Goal: Transaction & Acquisition: Purchase product/service

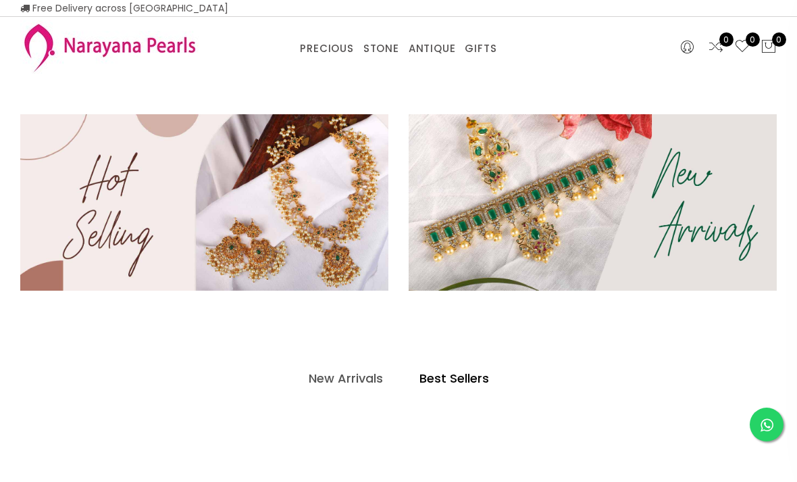
select select "INR"
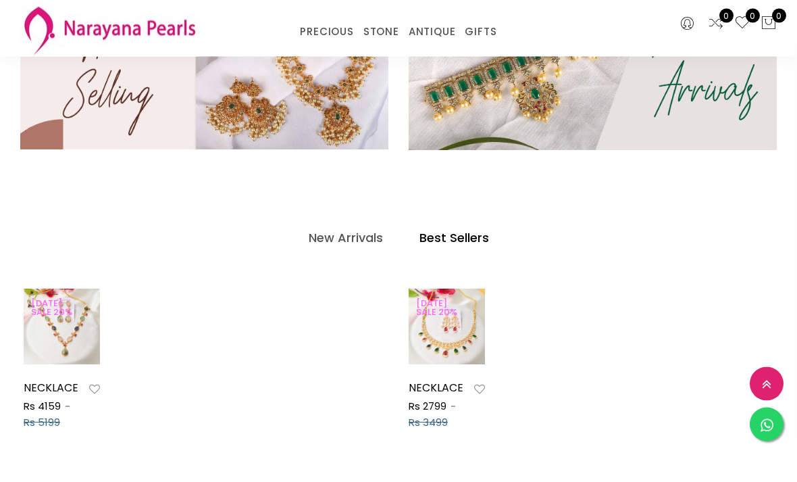
scroll to position [420, 0]
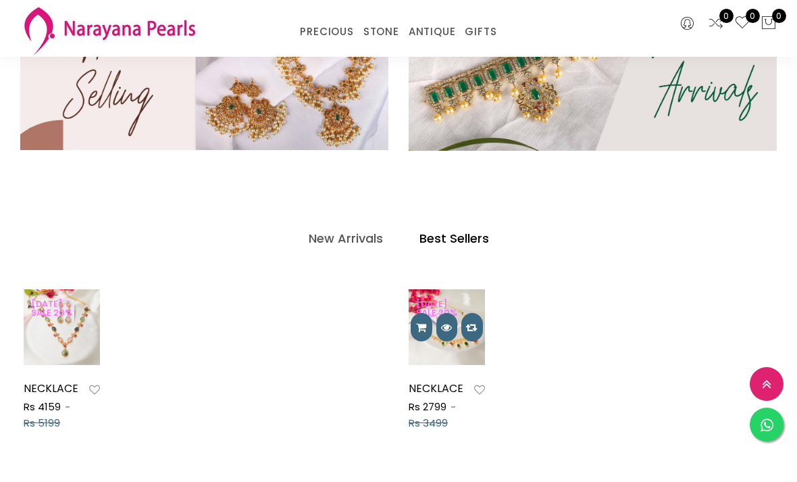
click at [447, 330] on icon at bounding box center [446, 327] width 11 height 11
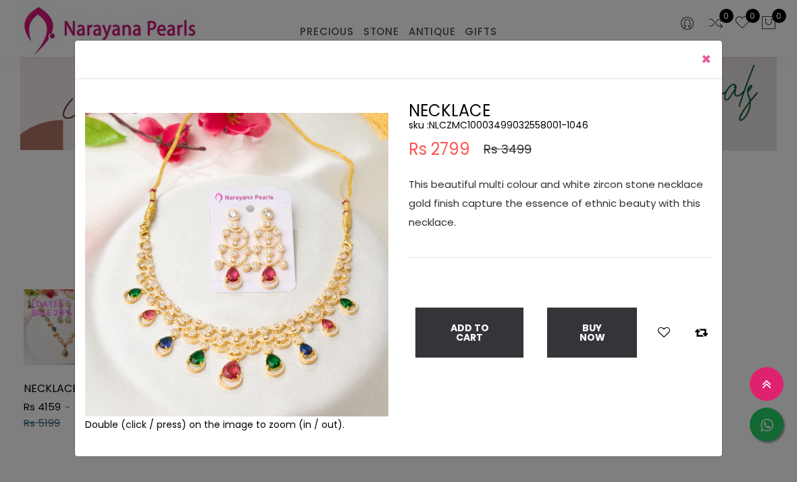
click at [711, 62] on span "×" at bounding box center [706, 59] width 10 height 22
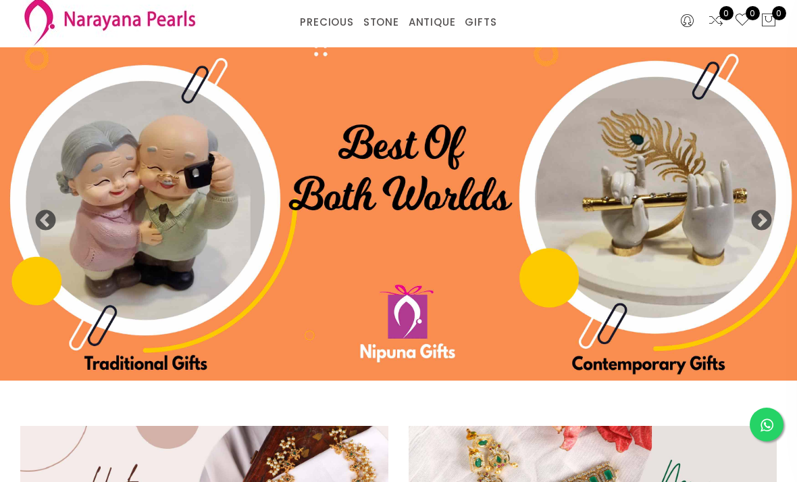
scroll to position [0, 0]
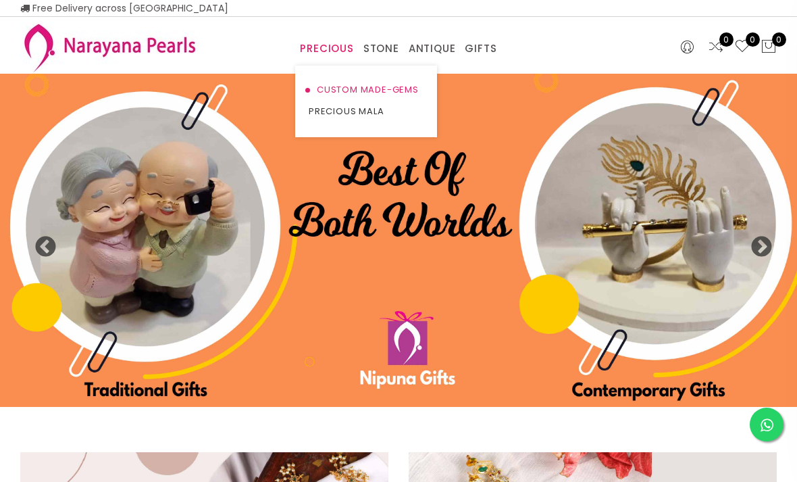
click at [399, 85] on link "CUSTOM MADE-GEMS" at bounding box center [366, 90] width 115 height 22
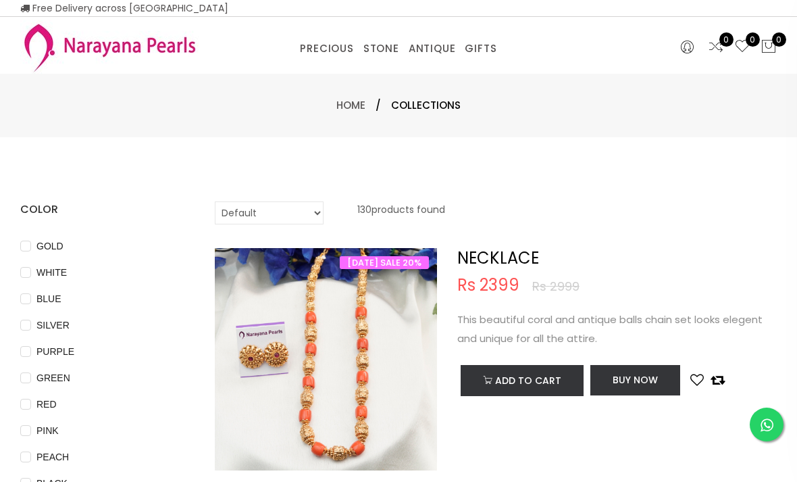
click at [80, 44] on img at bounding box center [109, 46] width 178 height 53
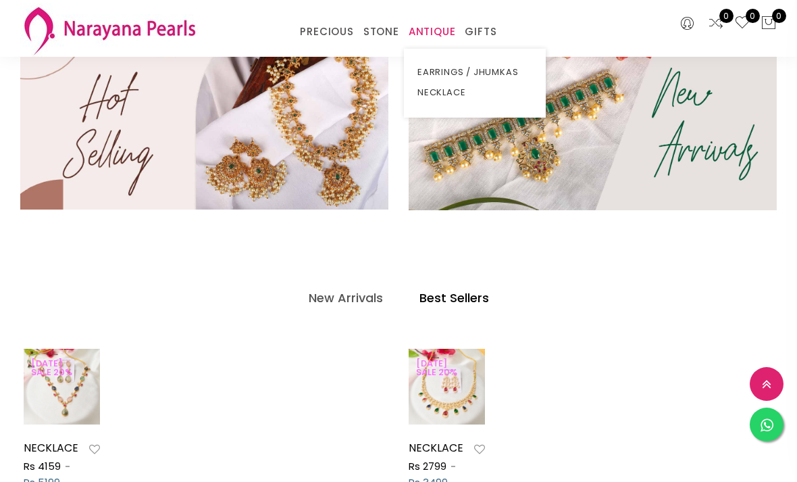
scroll to position [369, 0]
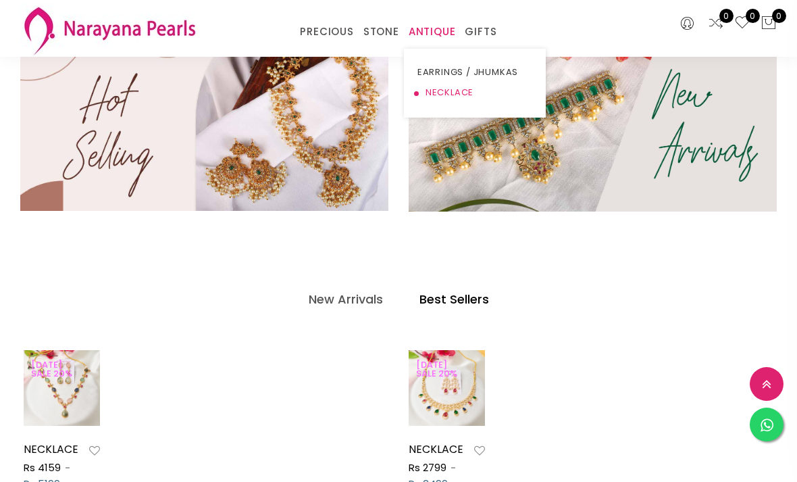
click at [456, 93] on link "NECKLACE" at bounding box center [475, 92] width 115 height 20
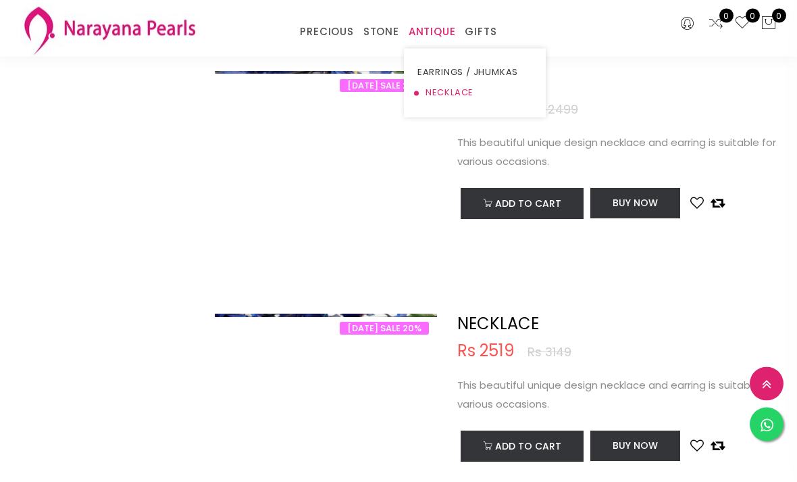
scroll to position [3270, 0]
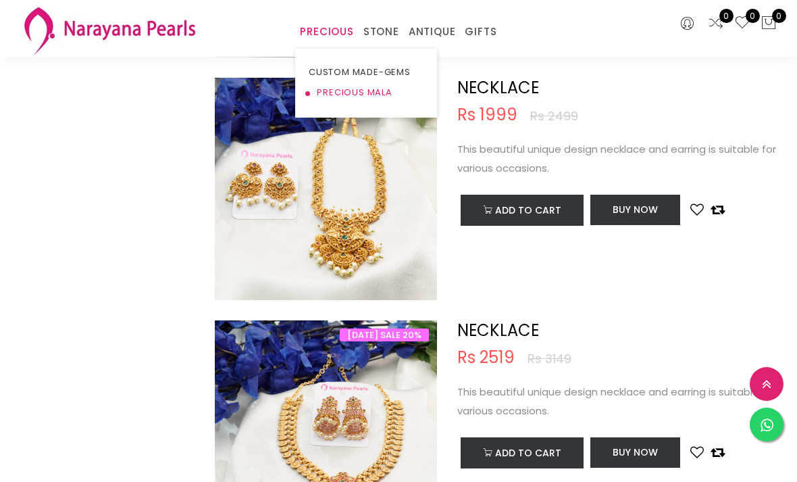
click at [370, 98] on link "PRECIOUS MALA" at bounding box center [366, 92] width 115 height 20
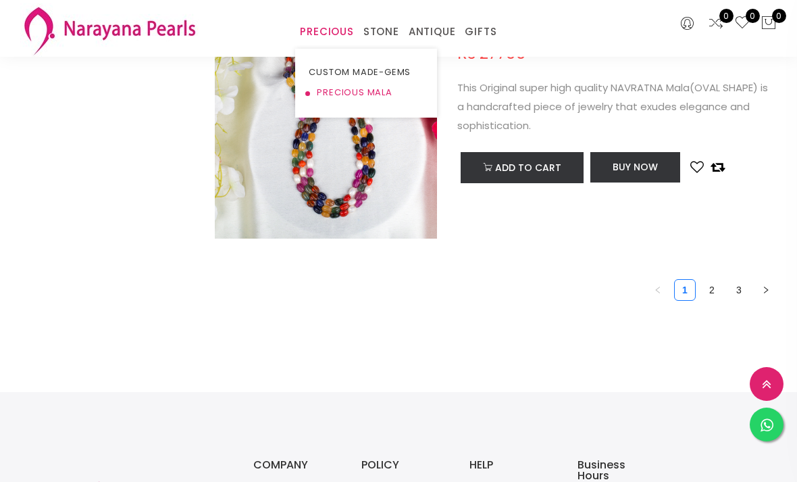
scroll to position [5031, 0]
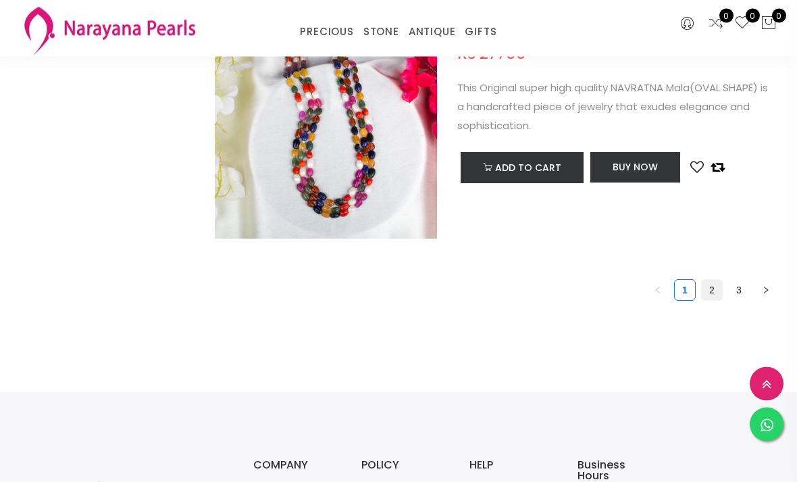
click at [713, 289] on link "2" at bounding box center [712, 290] width 20 height 20
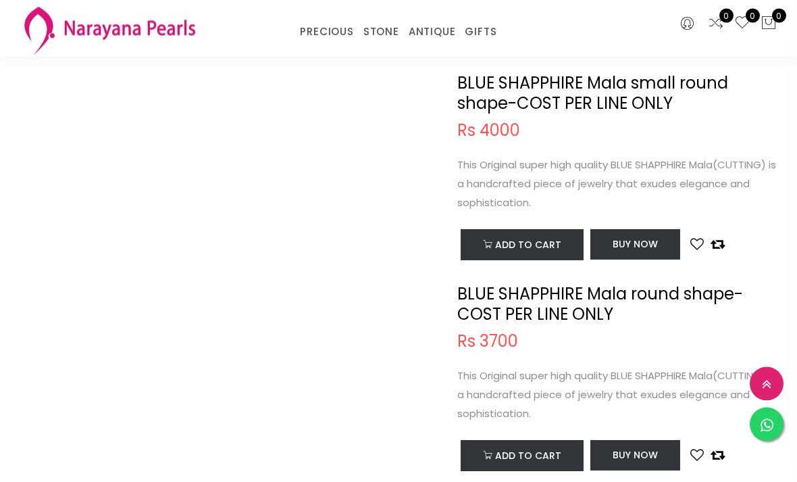
scroll to position [3739, 0]
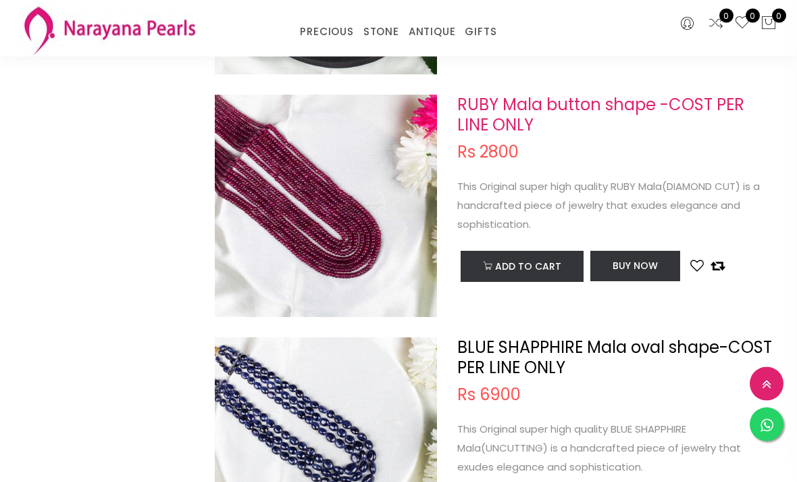
click at [708, 108] on link "RUBY Mala button shape -COST PER LINE ONLY" at bounding box center [600, 115] width 287 height 43
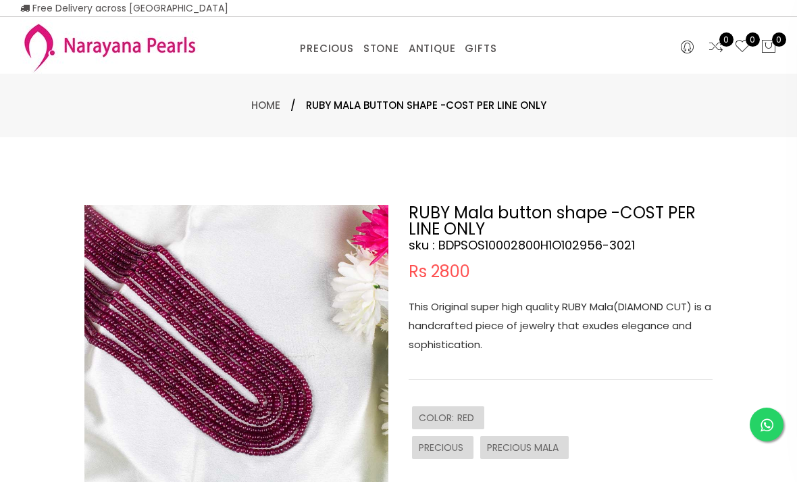
click at [150, 42] on div "PRECIOUS CUSTOM MADE-GEMS PRECIOUS [PERSON_NAME] EARRINGS / JHUMKAS NECKLACE AN…" at bounding box center [399, 45] width 518 height 27
click at [419, 117] on link "NECKLACE" at bounding box center [429, 112] width 115 height 22
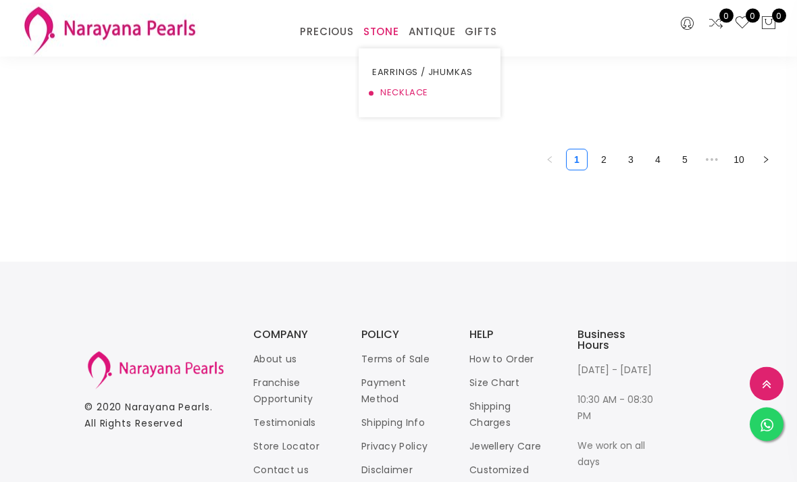
scroll to position [5169, 0]
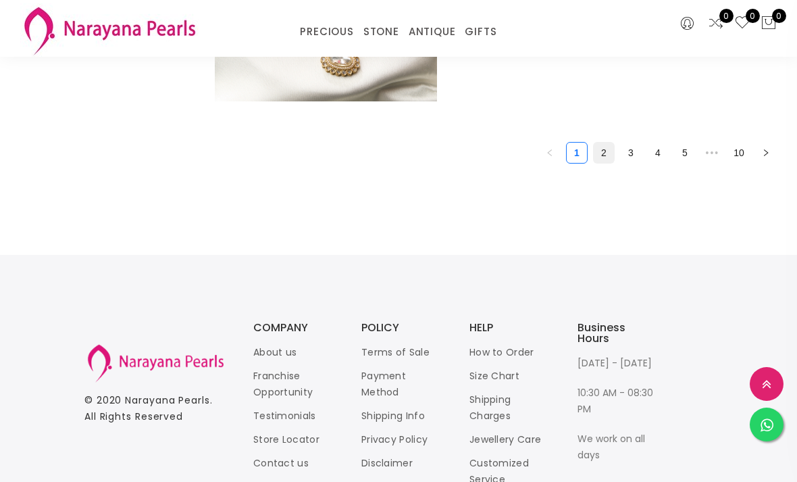
click at [612, 148] on link "2" at bounding box center [604, 153] width 20 height 20
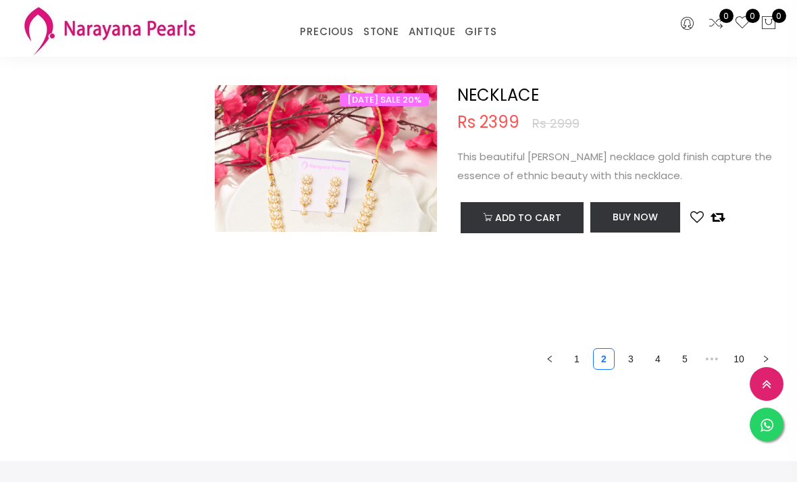
scroll to position [4965, 0]
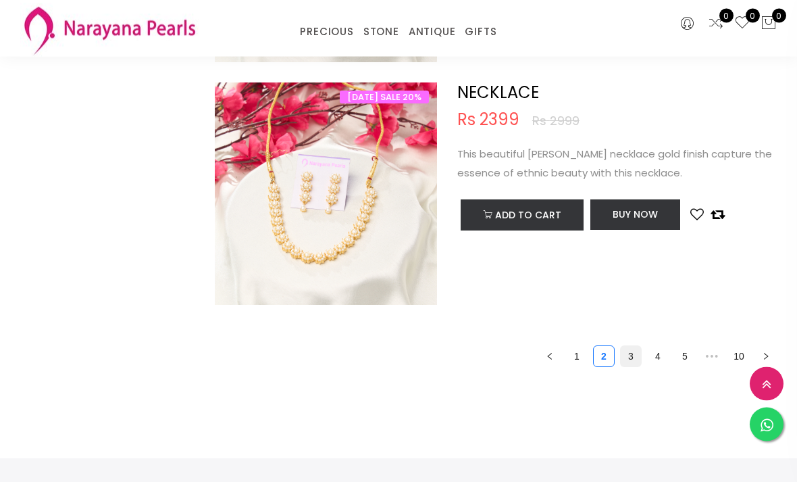
click at [635, 353] on link "3" at bounding box center [631, 357] width 20 height 20
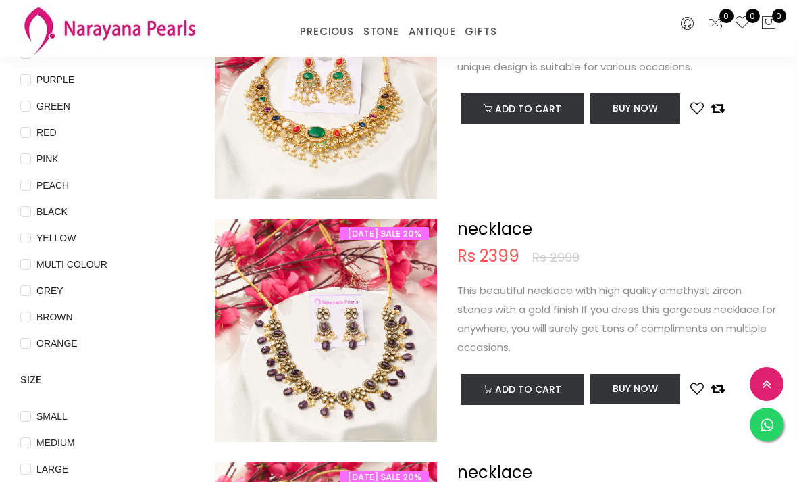
scroll to position [167, 0]
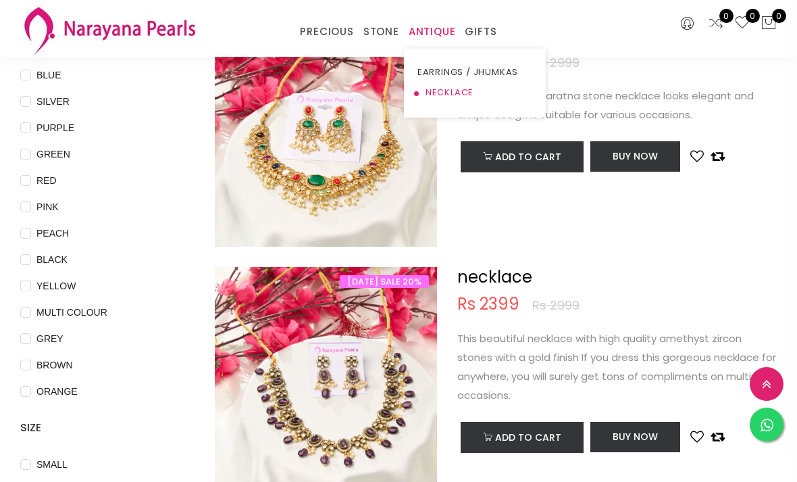
click at [456, 95] on link "NECKLACE" at bounding box center [475, 92] width 115 height 20
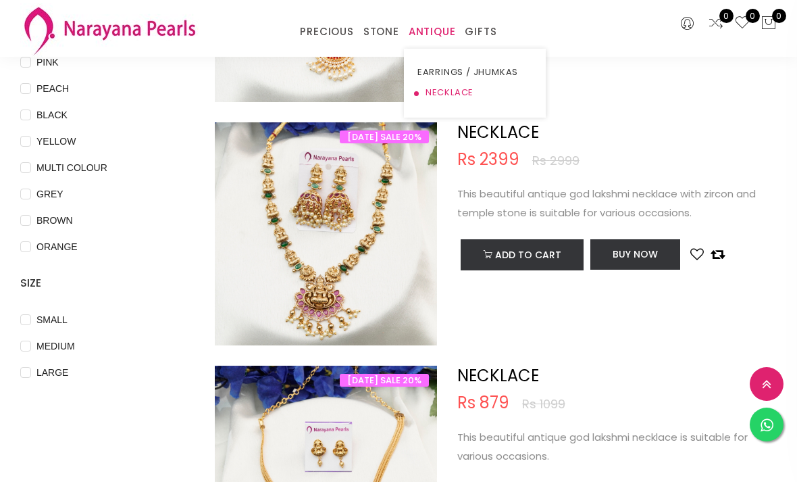
scroll to position [311, 0]
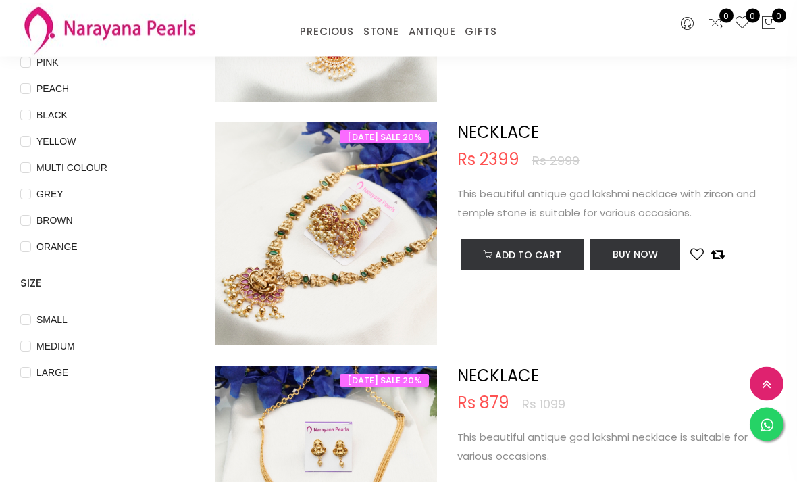
click at [348, 263] on img at bounding box center [326, 234] width 222 height 222
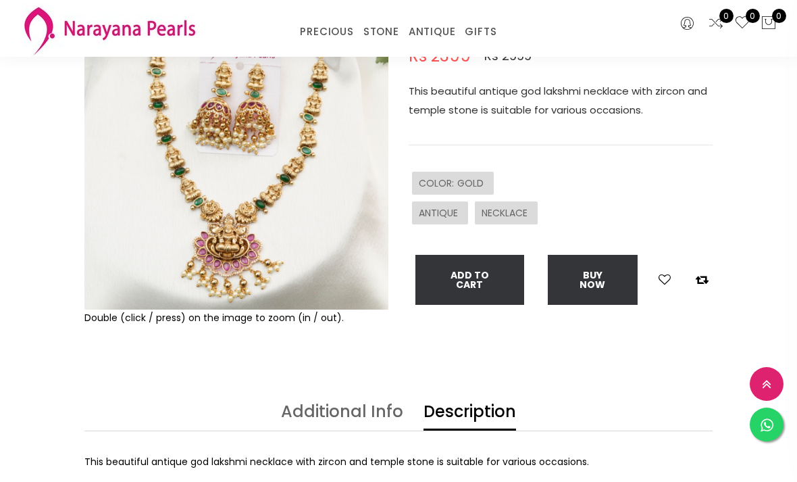
scroll to position [92, 0]
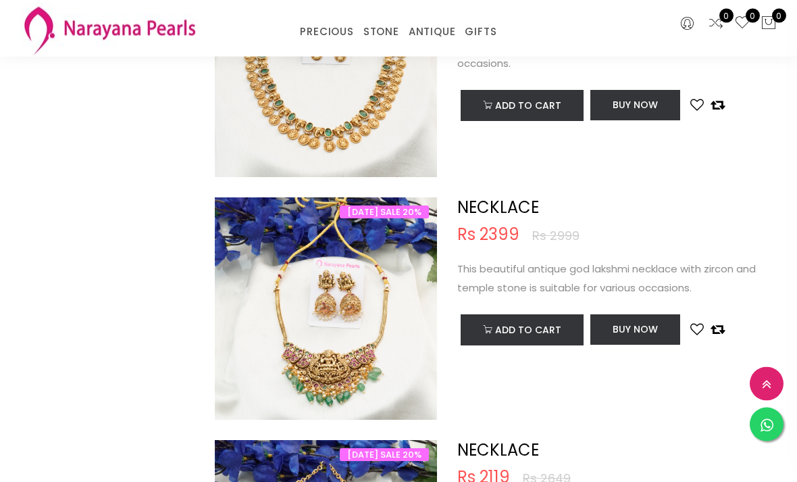
scroll to position [1694, 0]
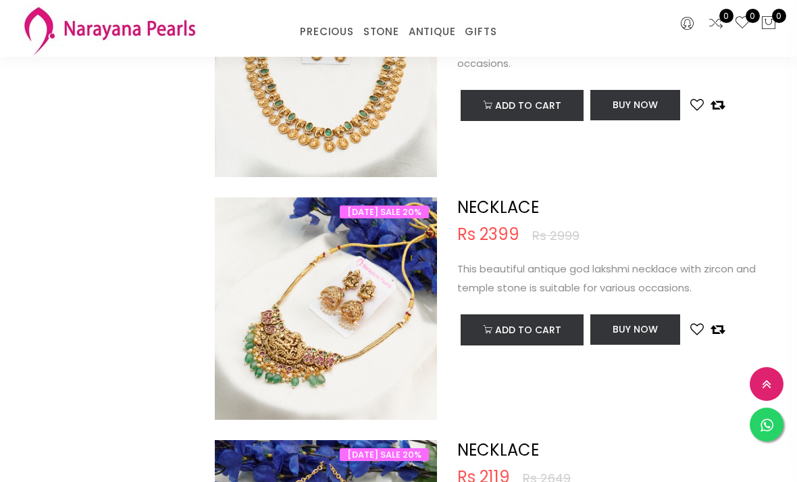
click at [350, 363] on img at bounding box center [326, 308] width 222 height 222
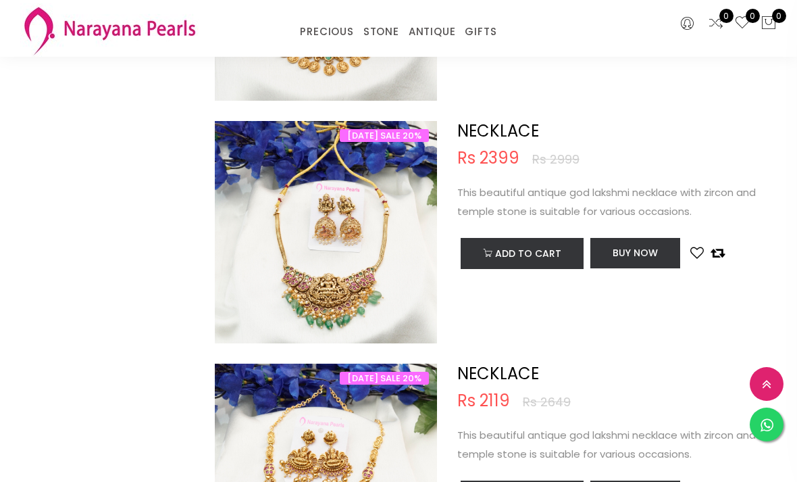
scroll to position [1778, 0]
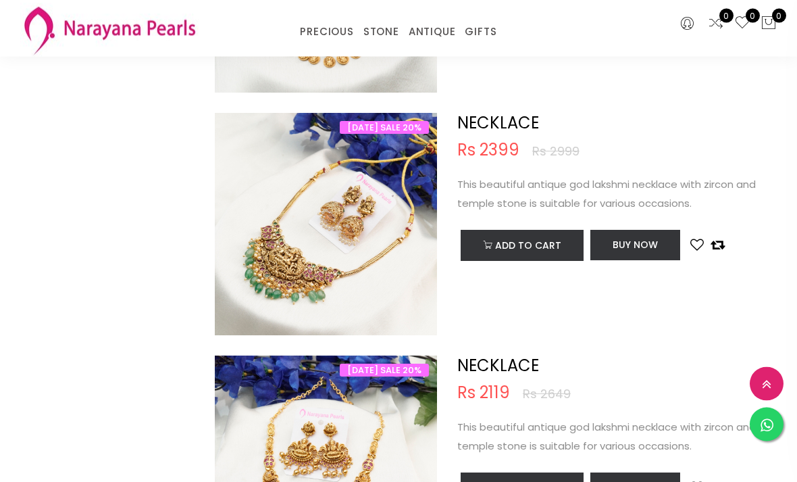
click at [350, 248] on img at bounding box center [326, 225] width 222 height 222
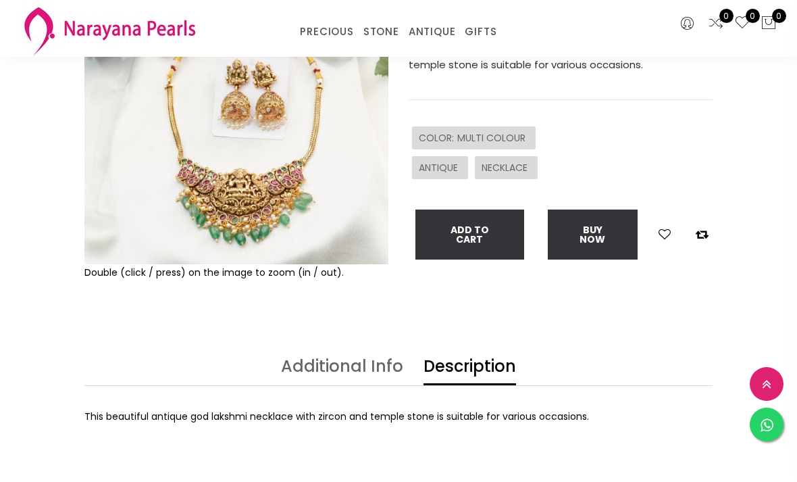
scroll to position [187, 0]
click at [521, 139] on span "MULTI COLOUR" at bounding box center [493, 139] width 72 height 14
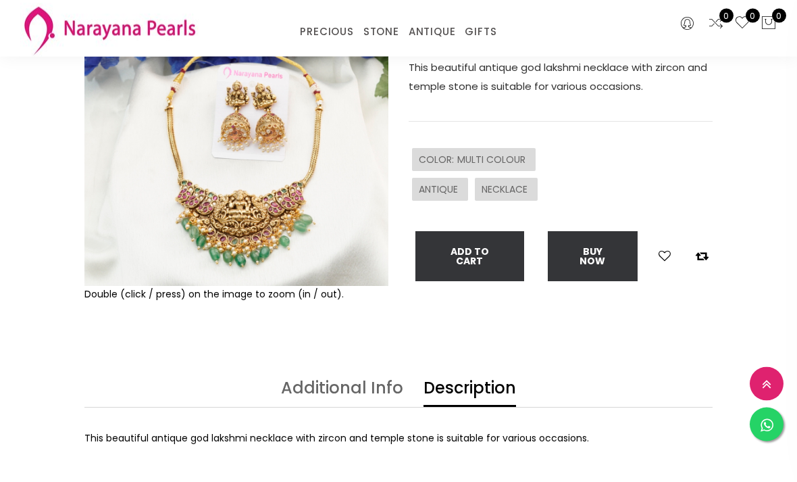
scroll to position [166, 0]
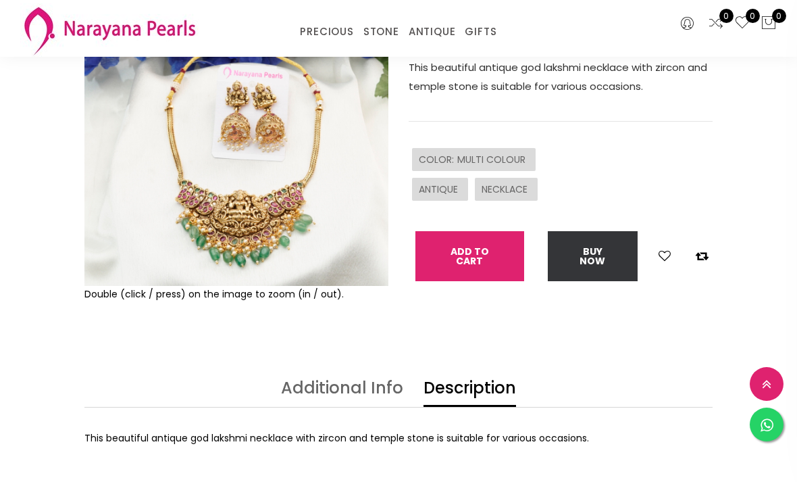
click at [475, 253] on button "Add To Cart" at bounding box center [470, 256] width 109 height 50
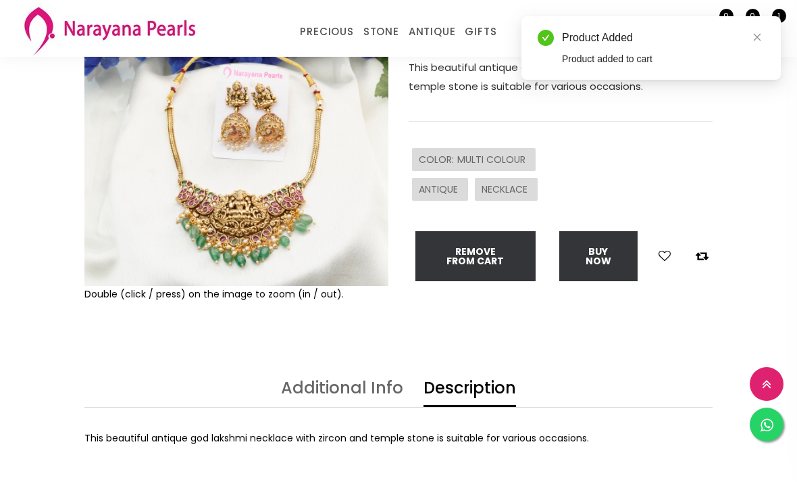
click at [751, 45] on div "Product Added" at bounding box center [663, 38] width 203 height 16
click at [755, 44] on link "Close" at bounding box center [757, 37] width 15 height 15
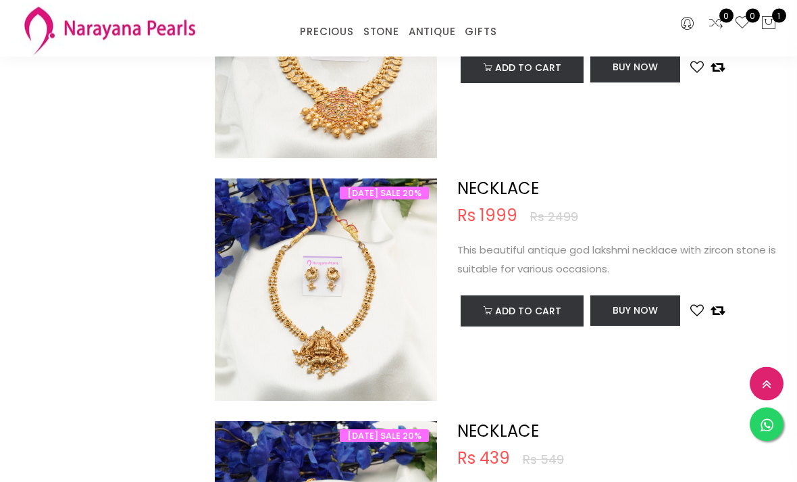
scroll to position [3656, 0]
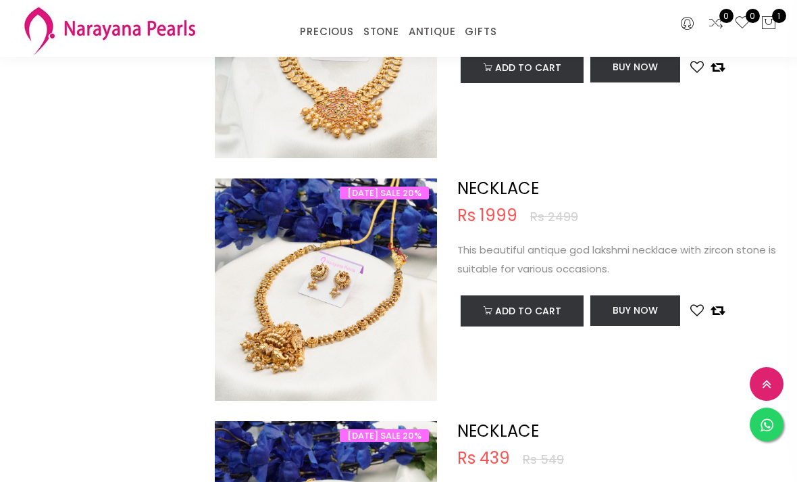
click at [387, 322] on img at bounding box center [326, 289] width 222 height 222
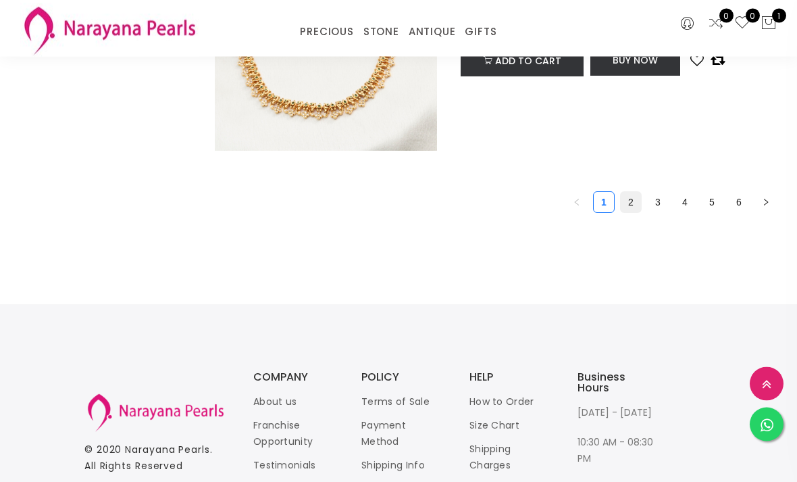
scroll to position [5120, 0]
click at [635, 200] on link "2" at bounding box center [631, 202] width 20 height 20
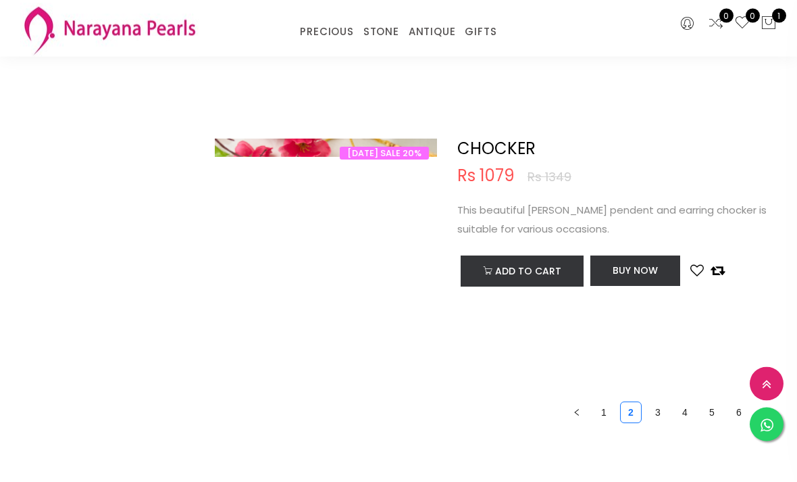
scroll to position [4919, 0]
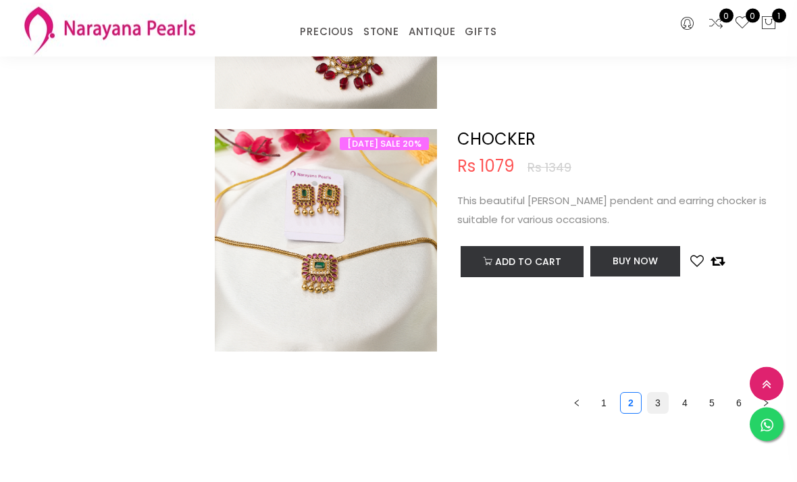
click at [657, 402] on link "3" at bounding box center [658, 403] width 20 height 20
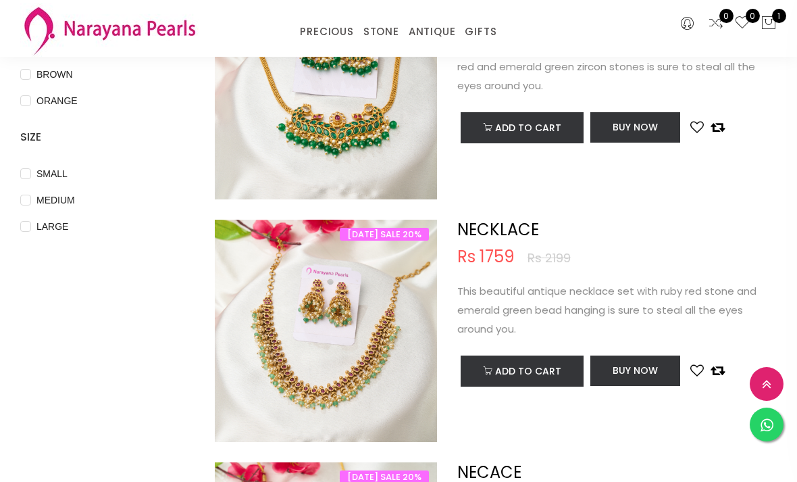
scroll to position [457, 0]
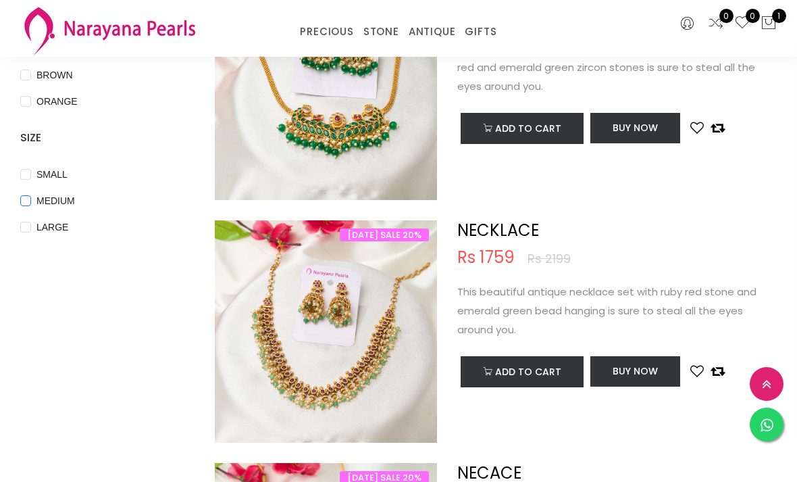
click at [29, 196] on input "MEDIUM" at bounding box center [25, 210] width 11 height 30
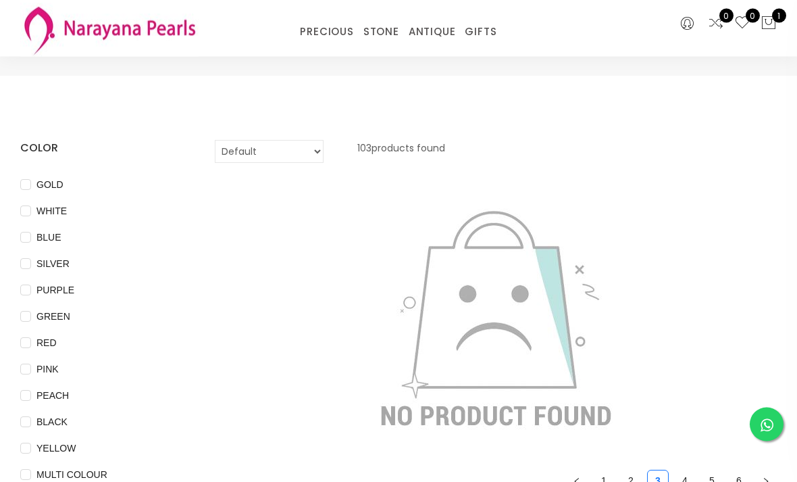
scroll to position [0, 0]
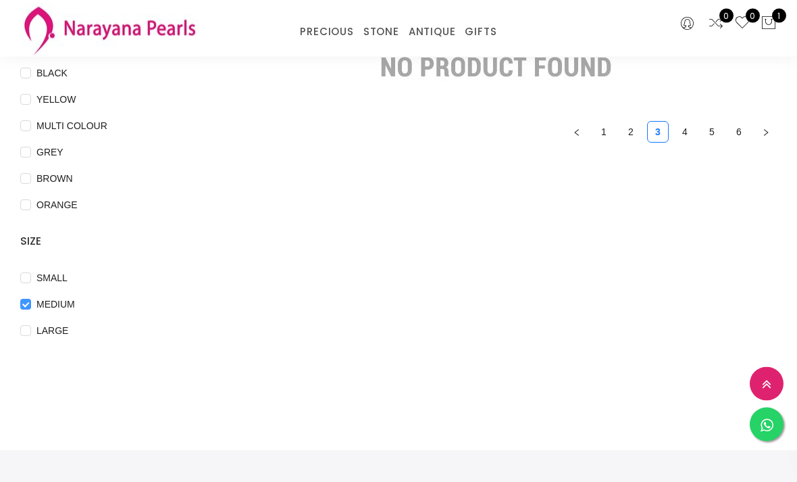
click at [26, 300] on input "MEDIUM" at bounding box center [25, 314] width 11 height 30
checkbox input "false"
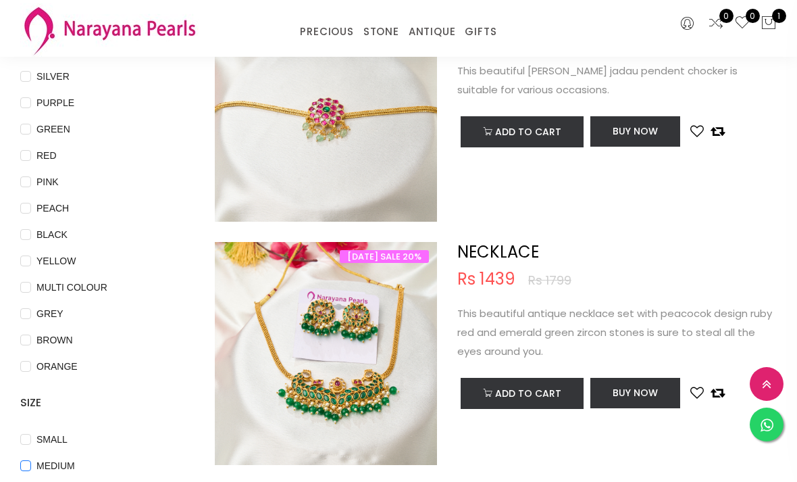
scroll to position [191, 0]
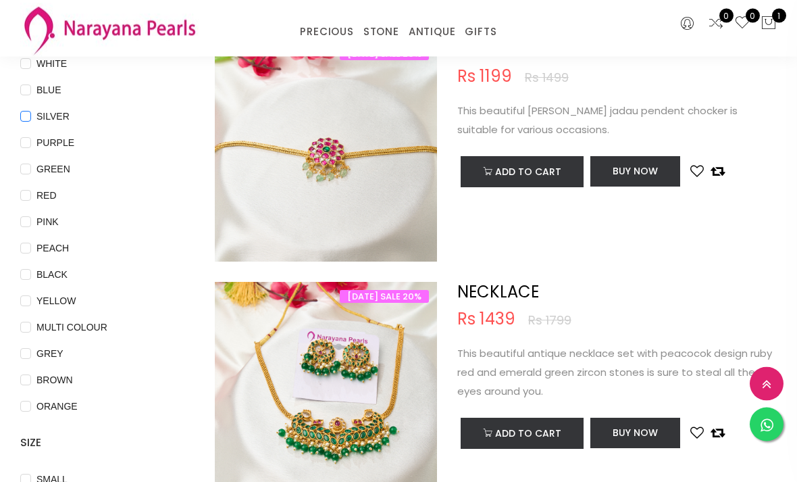
click at [28, 113] on input "SILVER" at bounding box center [25, 126] width 11 height 30
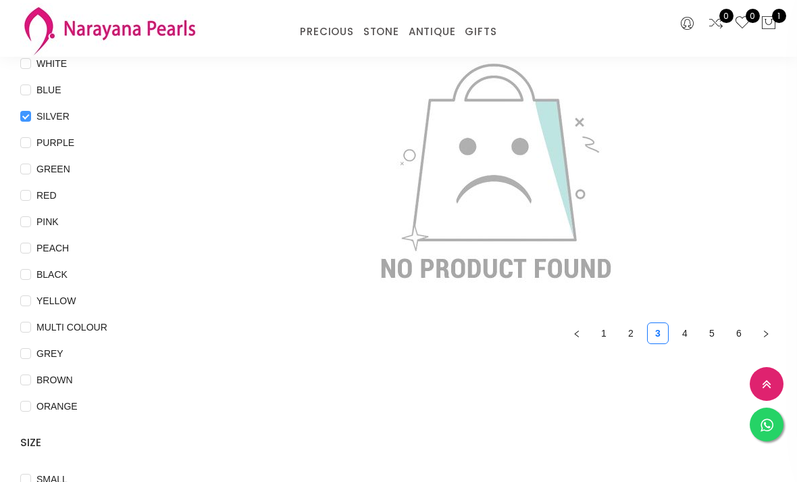
click at [24, 120] on input "SILVER" at bounding box center [25, 126] width 11 height 30
checkbox input "false"
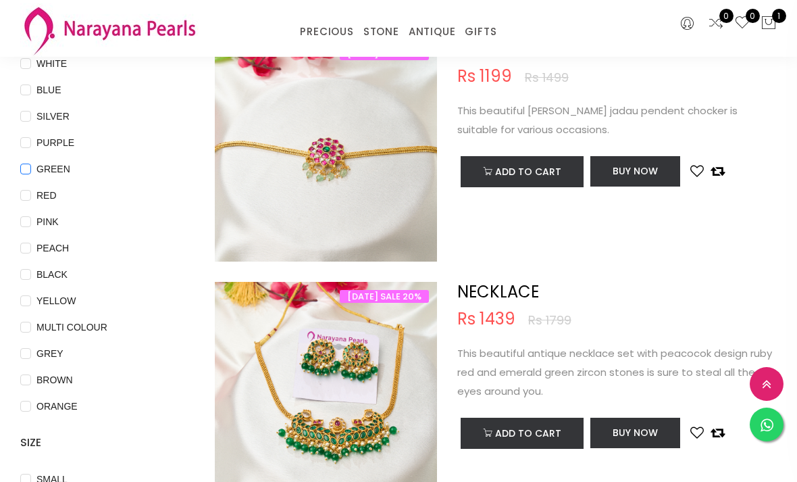
click at [24, 174] on input "GREEN" at bounding box center [25, 179] width 11 height 30
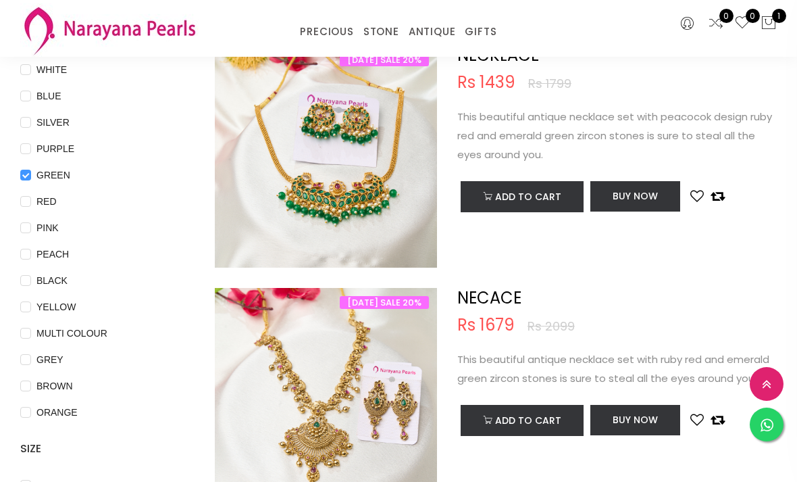
scroll to position [134, 0]
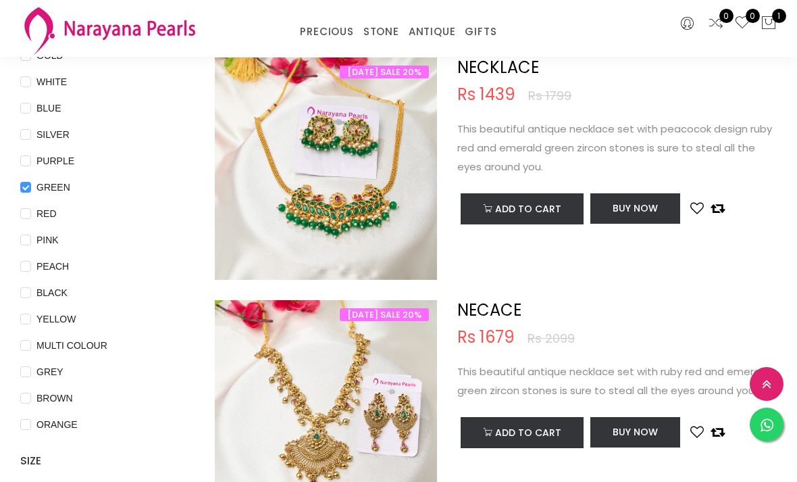
click at [22, 192] on input "GREEN" at bounding box center [25, 197] width 11 height 30
checkbox input "false"
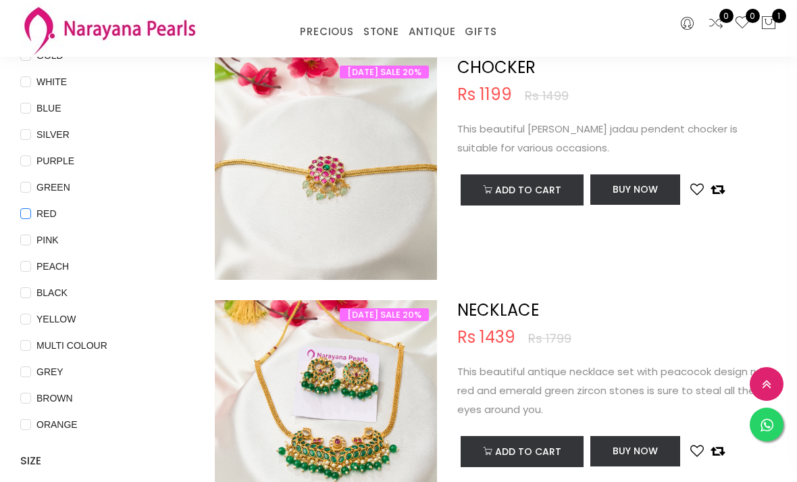
click at [22, 211] on input "RED" at bounding box center [25, 223] width 11 height 30
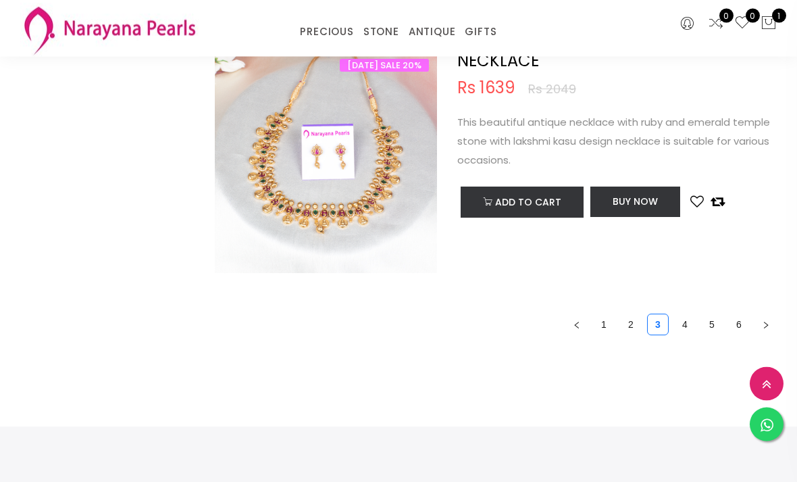
scroll to position [2085, 0]
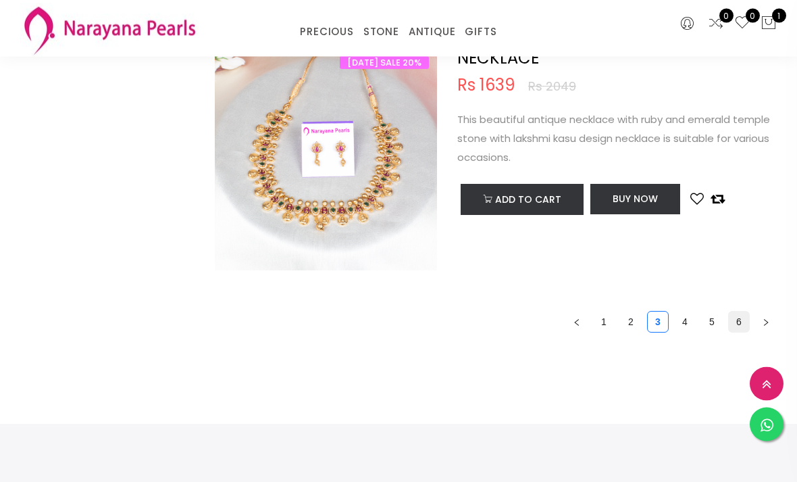
click at [743, 313] on link "6" at bounding box center [739, 322] width 20 height 20
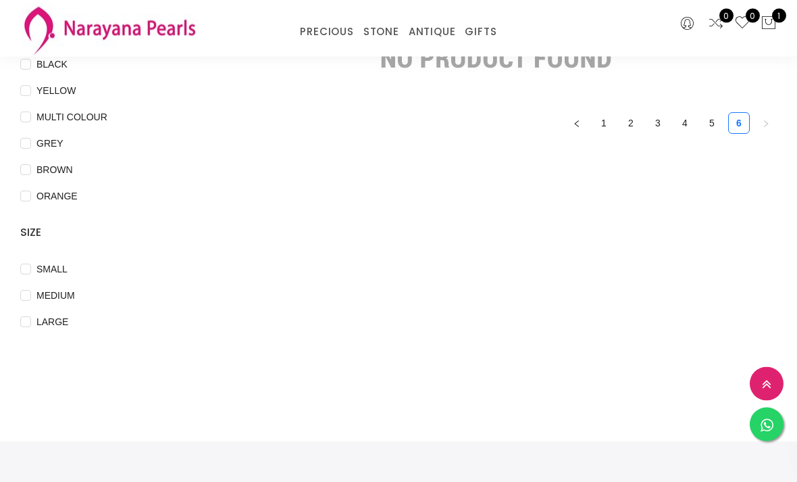
scroll to position [362, 0]
click at [683, 118] on link "4" at bounding box center [685, 123] width 20 height 20
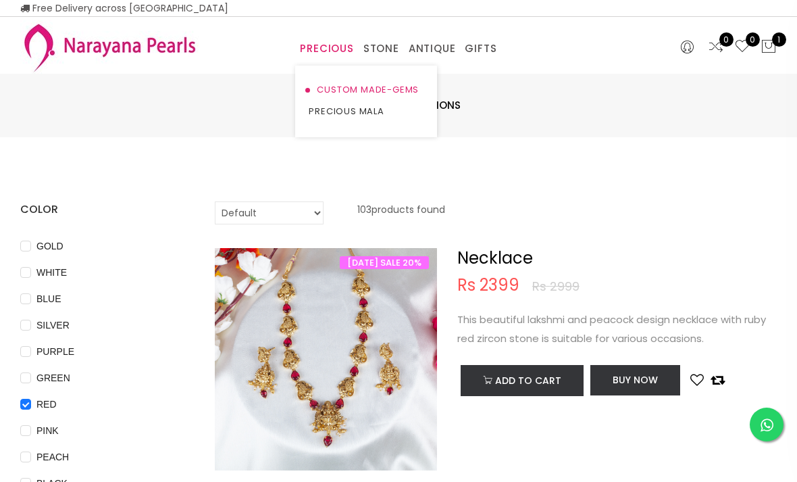
click at [404, 91] on link "CUSTOM MADE-GEMS" at bounding box center [366, 90] width 115 height 22
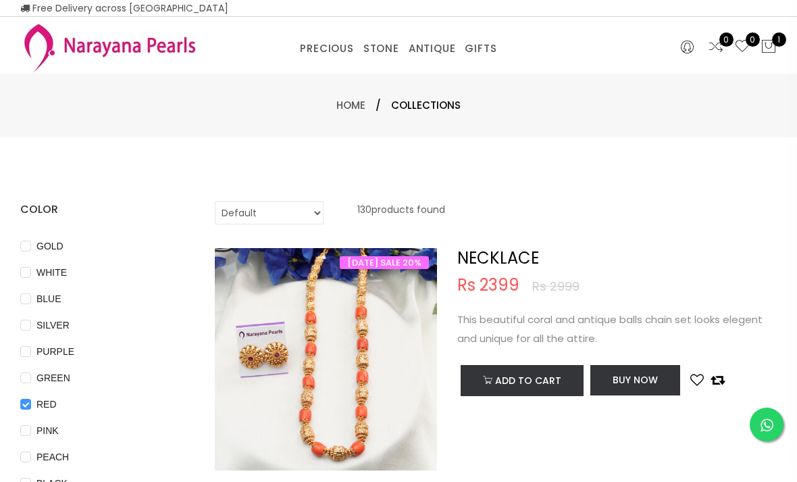
click at [29, 401] on input "RED" at bounding box center [25, 414] width 11 height 30
checkbox input "false"
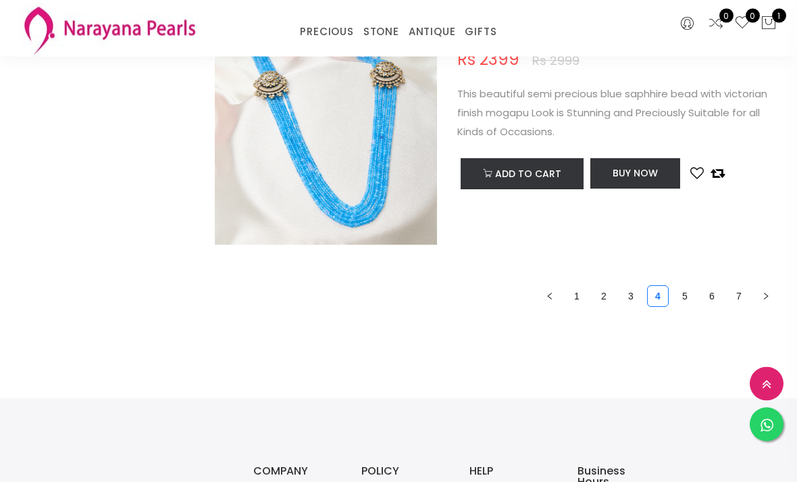
scroll to position [5020, 0]
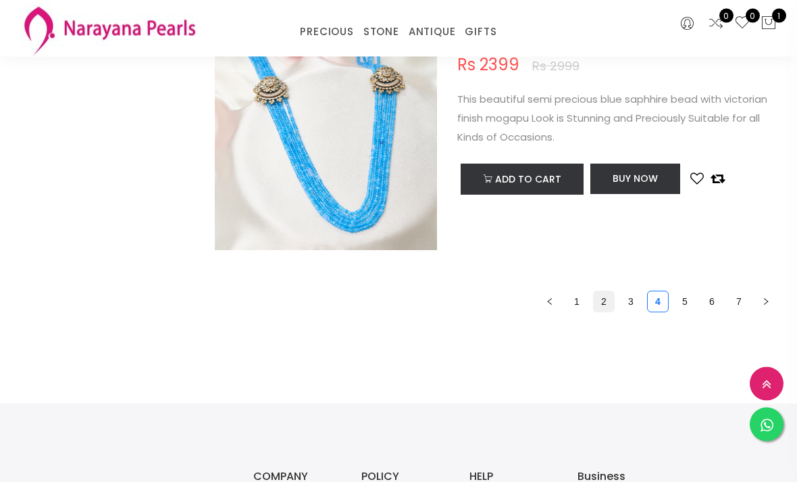
click at [605, 303] on link "2" at bounding box center [604, 302] width 20 height 20
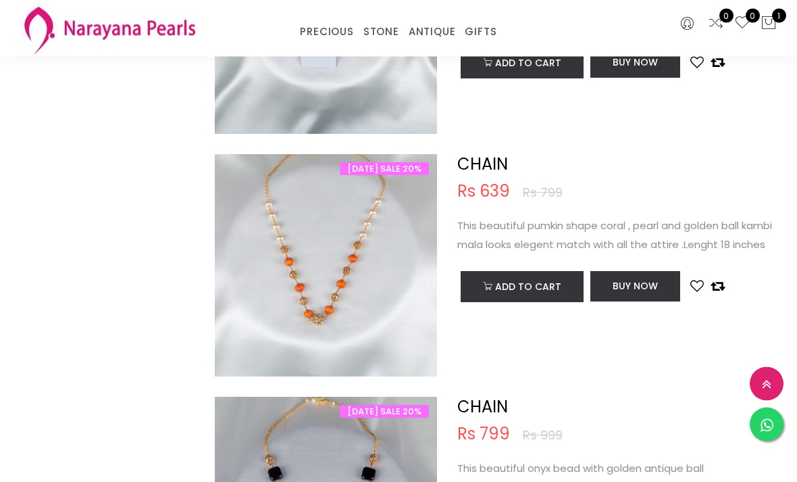
scroll to position [3871, 0]
